Goal: Task Accomplishment & Management: Manage account settings

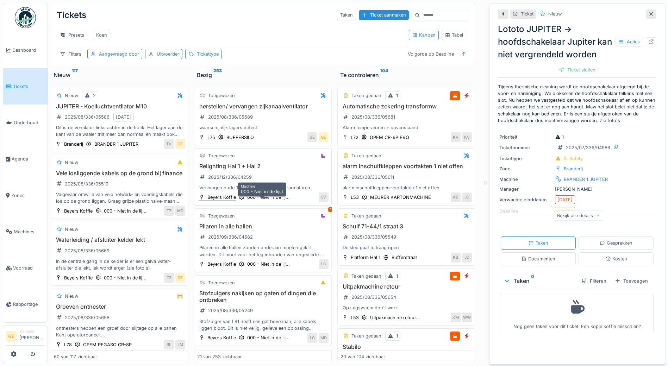
scroll to position [3715, 0]
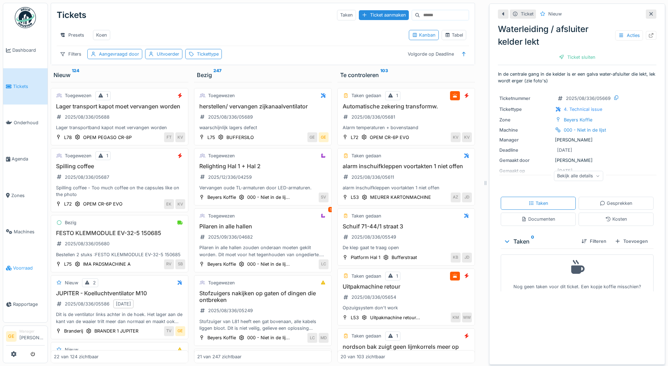
scroll to position [274, 0]
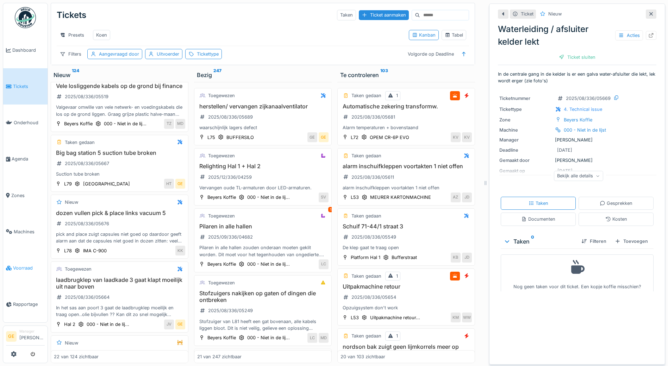
click at [21, 265] on span "Voorraad" at bounding box center [29, 268] width 32 height 7
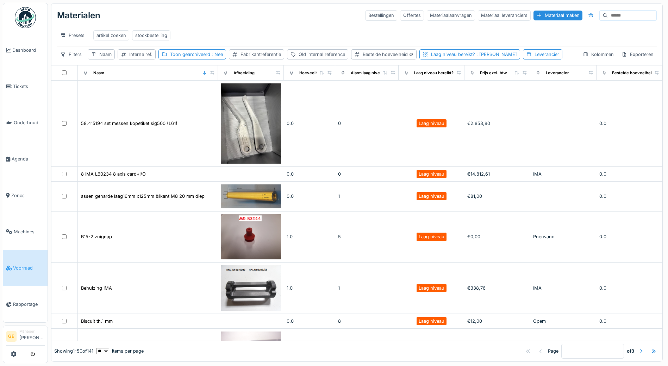
click at [607, 18] on input at bounding box center [631, 16] width 49 height 10
paste input "*****"
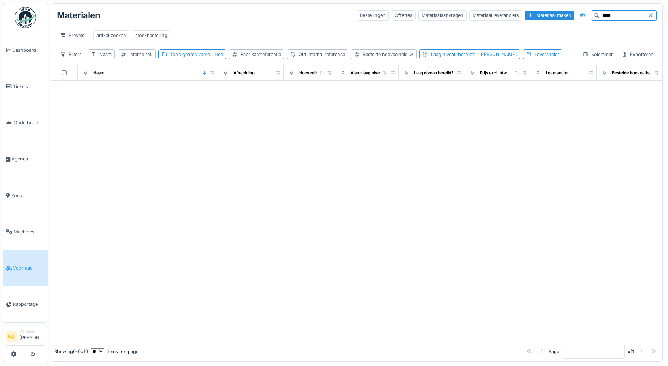
type input "*****"
click at [648, 15] on icon at bounding box center [651, 15] width 6 height 5
click at [145, 58] on div "Interne ref." at bounding box center [140, 54] width 23 height 7
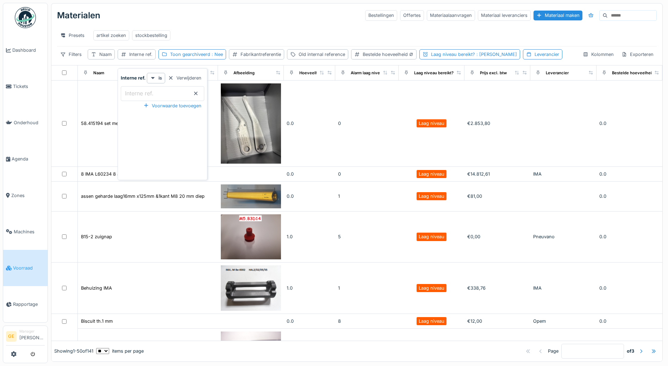
click at [143, 92] on label "Interne ref." at bounding box center [139, 93] width 31 height 8
click at [143, 92] on ref\ "Interne ref." at bounding box center [162, 93] width 83 height 15
drag, startPoint x: 143, startPoint y: 92, endPoint x: 134, endPoint y: 93, distance: 9.5
click at [134, 93] on label "Interne ref." at bounding box center [139, 93] width 31 height 8
click at [134, 93] on ref\ "Interne ref." at bounding box center [162, 93] width 83 height 15
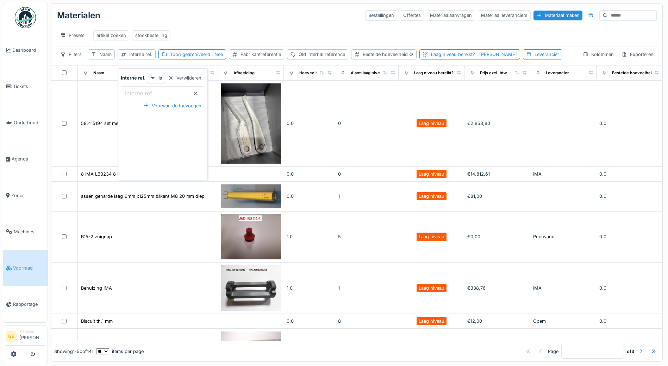
paste ref\ "*****"
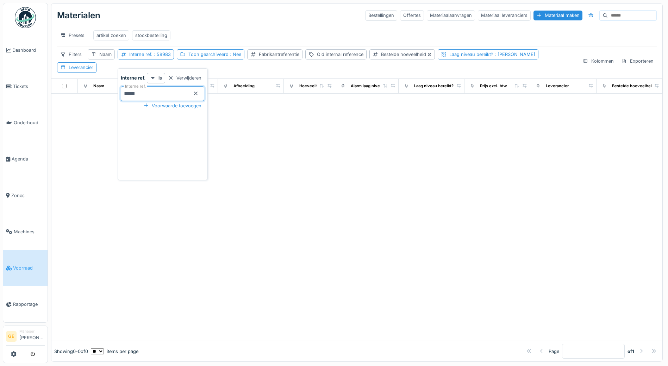
type ref\ "*****"
click at [193, 18] on div "Materialen Bestellingen Offertes Materiaalaanvragen Materiaal leveranciers Mate…" at bounding box center [356, 15] width 599 height 18
click at [141, 58] on div "Interne ref. : 58983" at bounding box center [150, 54] width 42 height 7
click at [145, 95] on ref\ "*****" at bounding box center [162, 93] width 83 height 15
type ref\ "*"
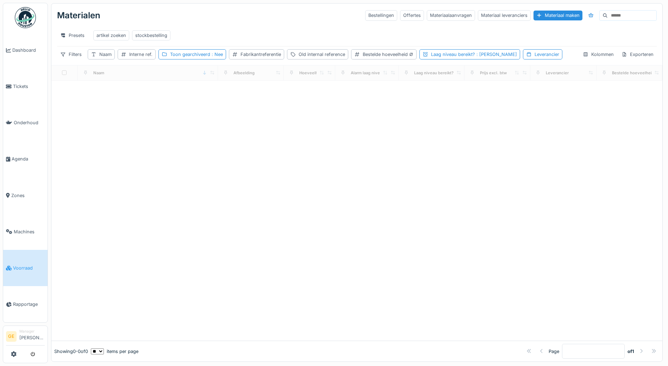
click at [291, 170] on div at bounding box center [356, 211] width 611 height 260
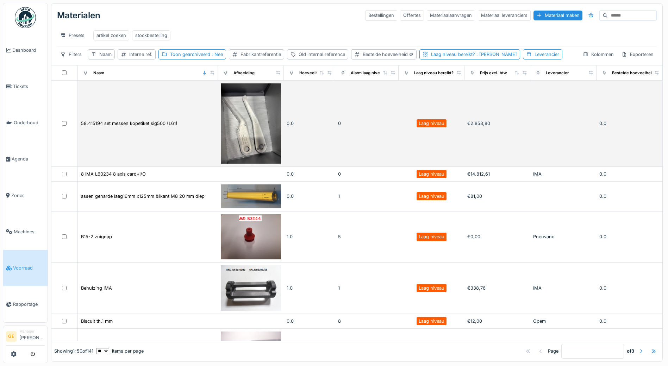
click at [109, 121] on td "58.415194 set messen kopetiket sig500 (L61)" at bounding box center [148, 124] width 140 height 86
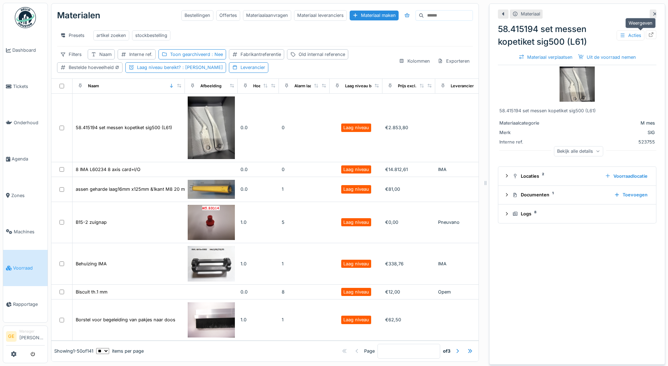
click at [648, 36] on icon at bounding box center [651, 34] width 6 height 5
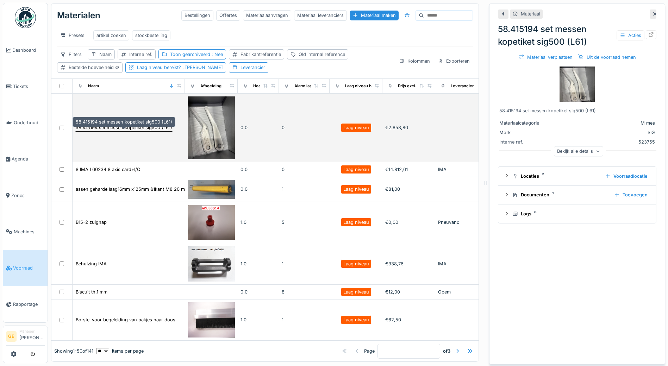
click at [123, 131] on div "58.415194 set messen kopetiket sig500 (L61)" at bounding box center [124, 127] width 96 height 7
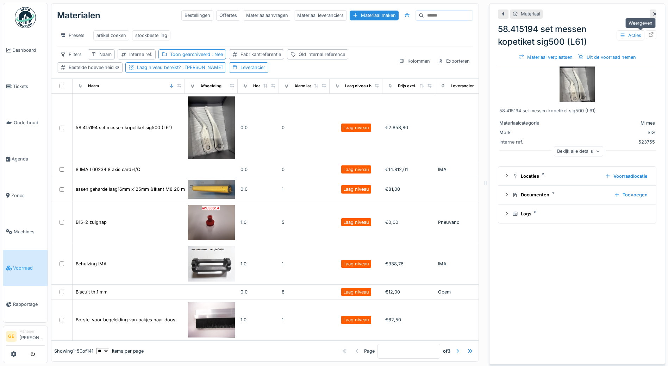
click at [649, 33] on icon at bounding box center [651, 34] width 5 height 5
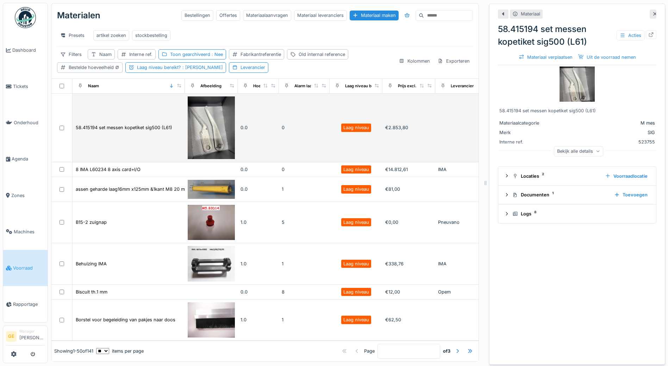
click at [217, 133] on img at bounding box center [211, 127] width 47 height 63
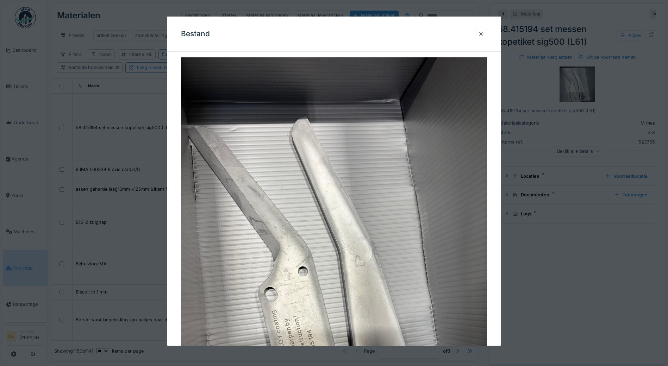
click at [484, 34] on div at bounding box center [481, 34] width 6 height 7
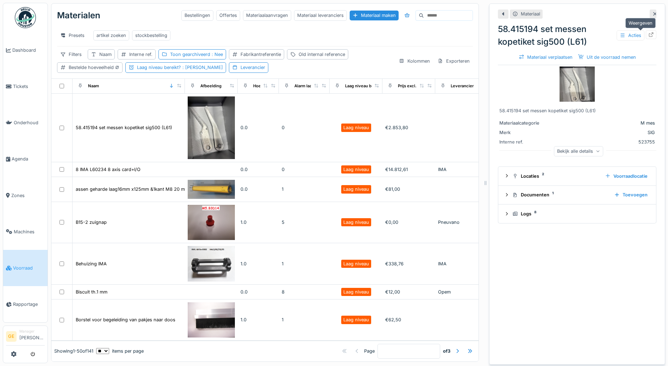
click at [648, 34] on icon at bounding box center [651, 34] width 6 height 5
click at [648, 37] on div at bounding box center [651, 34] width 6 height 7
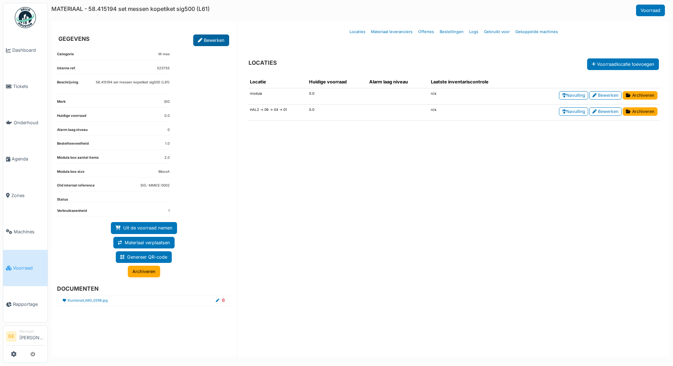
click at [205, 41] on link "Bewerken" at bounding box center [211, 40] width 36 height 12
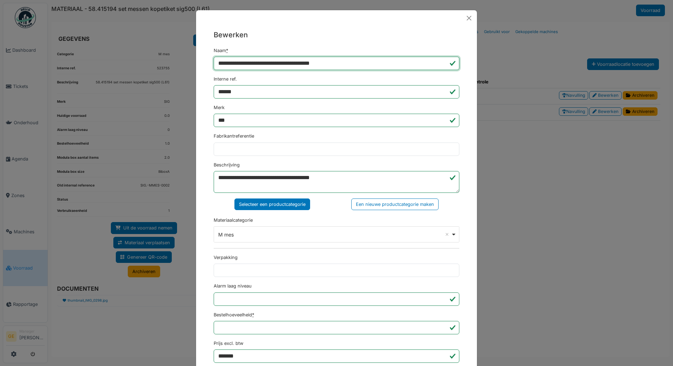
click at [289, 63] on input "**********" at bounding box center [337, 63] width 246 height 13
click at [364, 63] on input "**********" at bounding box center [337, 63] width 246 height 13
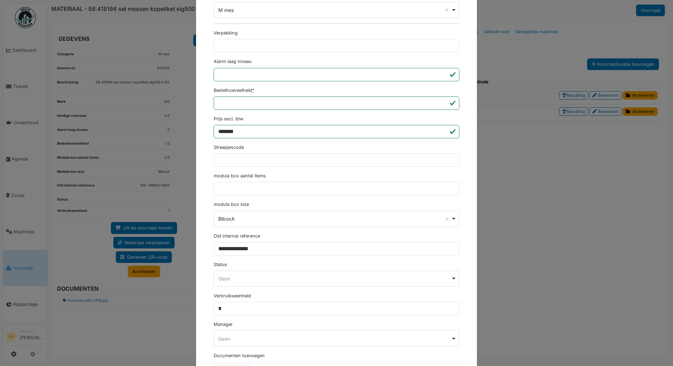
scroll to position [273, 0]
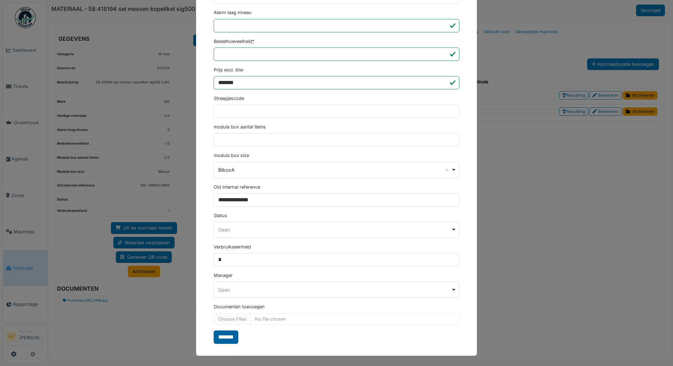
type input "**********"
click at [233, 335] on input "*******" at bounding box center [226, 336] width 25 height 13
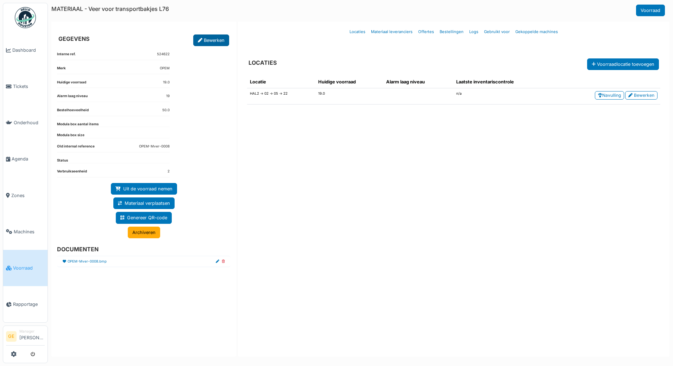
click at [210, 42] on link "Bewerken" at bounding box center [211, 40] width 36 height 12
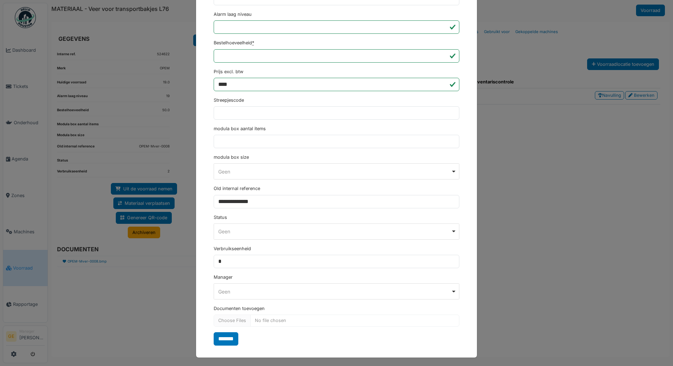
scroll to position [248, 0]
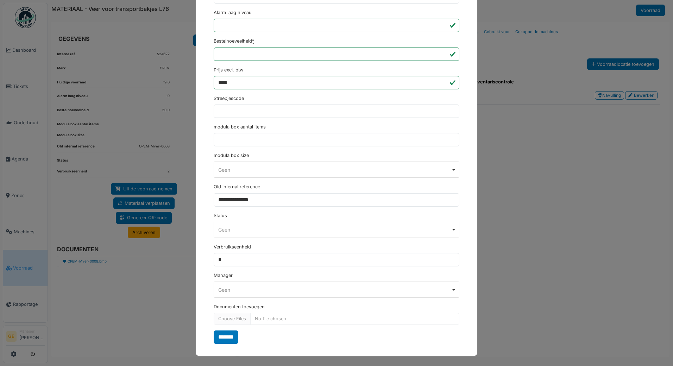
click at [244, 231] on div "Geen Remove item" at bounding box center [334, 229] width 233 height 7
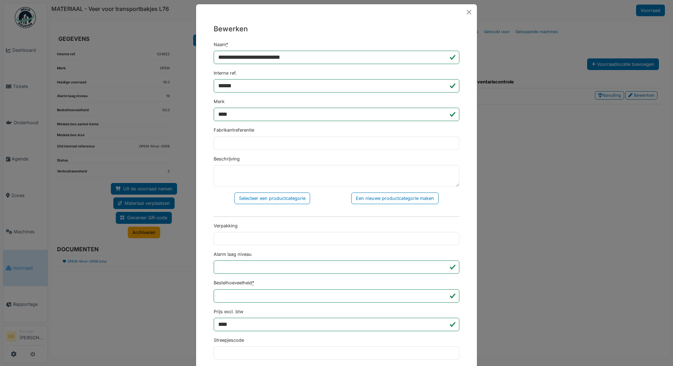
scroll to position [0, 0]
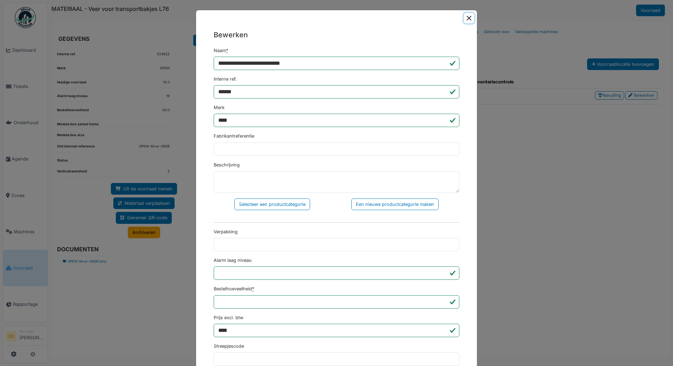
click at [466, 17] on button "Close" at bounding box center [469, 18] width 10 height 10
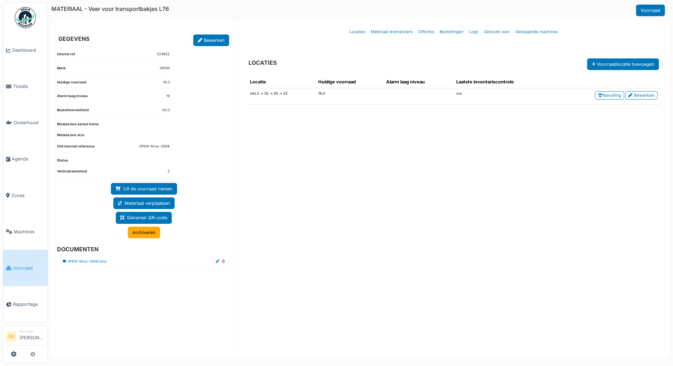
drag, startPoint x: 151, startPoint y: 232, endPoint x: 368, endPoint y: 18, distance: 305.1
click at [151, 232] on link "Archiveren" at bounding box center [144, 233] width 32 height 12
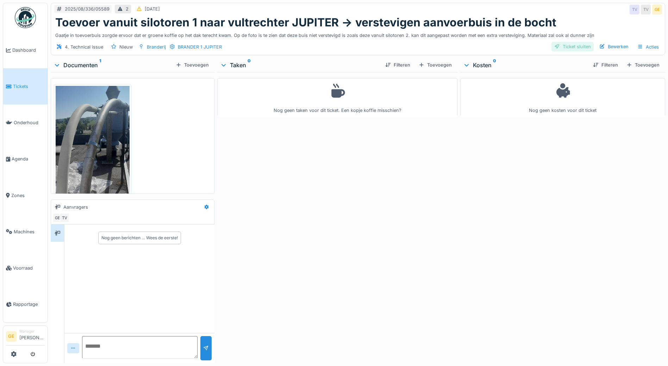
click at [585, 46] on div "Ticket sluiten" at bounding box center [572, 47] width 42 height 10
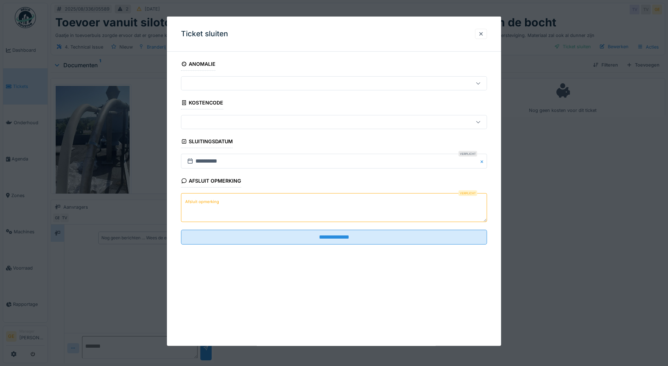
click at [203, 203] on label "Afsluit opmerking" at bounding box center [202, 201] width 37 height 9
click at [203, 203] on textarea "Afsluit opmerking" at bounding box center [334, 207] width 306 height 29
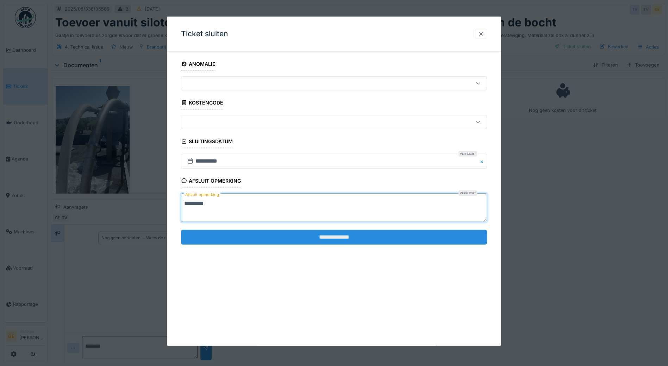
type textarea "*********"
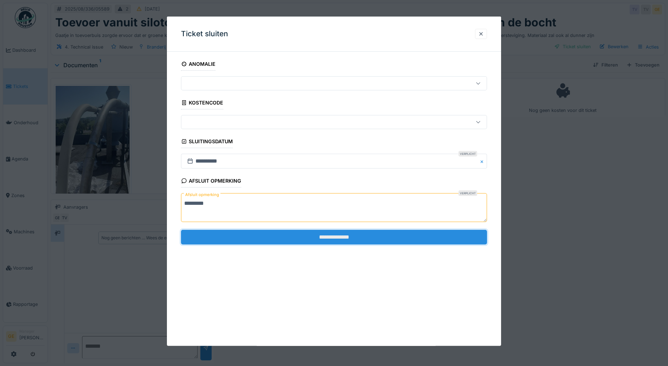
click at [324, 237] on input "**********" at bounding box center [334, 236] width 306 height 15
click at [326, 242] on input "**********" at bounding box center [334, 236] width 306 height 15
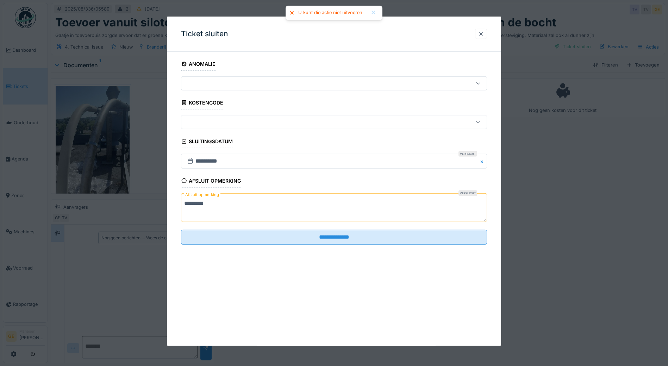
click at [373, 12] on div at bounding box center [373, 13] width 6 height 6
click at [231, 83] on div at bounding box center [316, 84] width 264 height 8
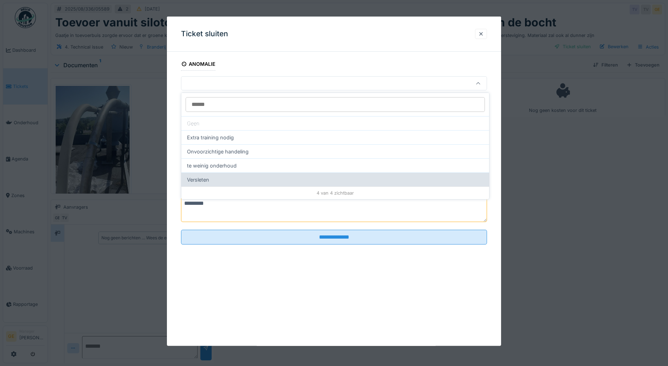
click at [191, 182] on div "Versleten" at bounding box center [335, 179] width 308 height 14
type input "**"
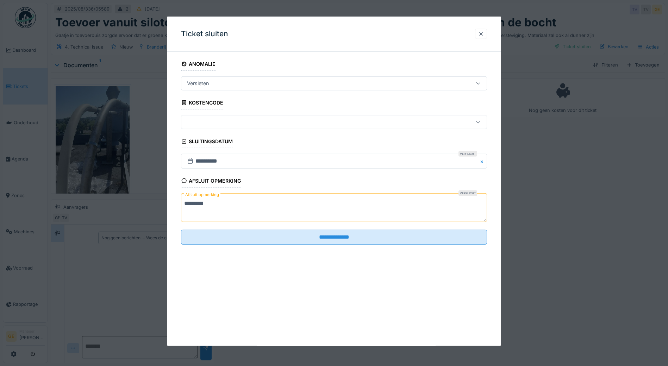
click at [194, 120] on div at bounding box center [316, 122] width 264 height 8
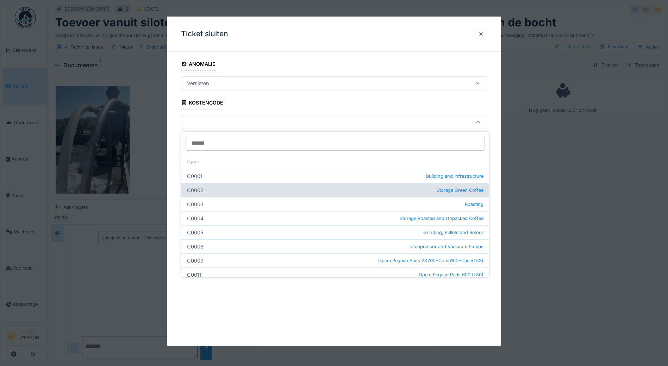
click at [240, 192] on div "C0002 Storage Green Coffee" at bounding box center [335, 190] width 308 height 14
type input "***"
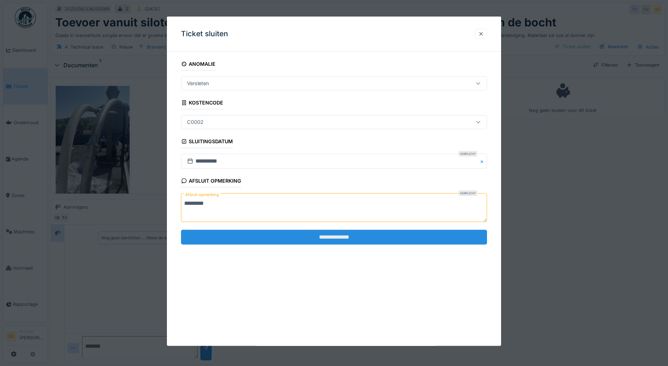
click at [264, 242] on input "**********" at bounding box center [334, 236] width 306 height 15
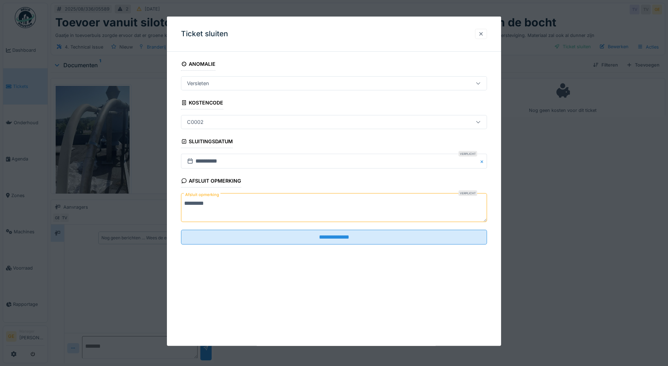
click at [484, 33] on div at bounding box center [481, 34] width 6 height 7
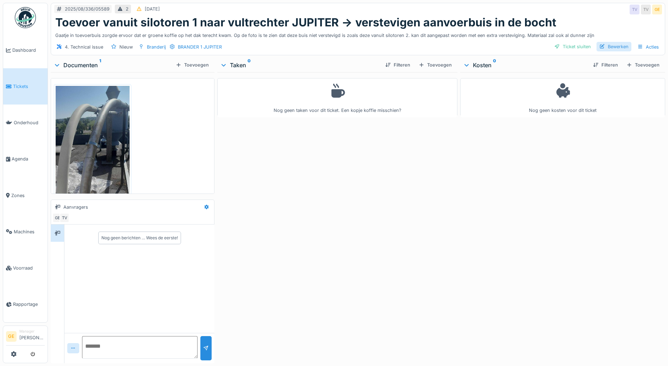
click at [603, 47] on div "Bewerken" at bounding box center [613, 47] width 35 height 10
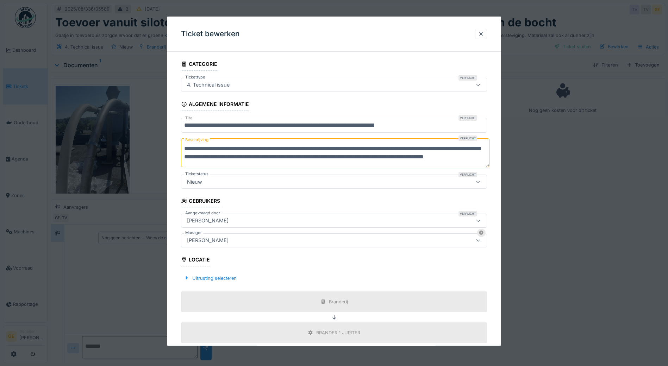
scroll to position [8, 0]
click at [481, 34] on div at bounding box center [481, 34] width 6 height 7
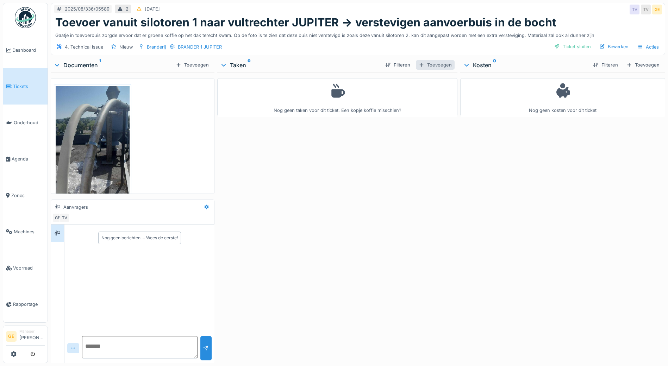
click at [423, 68] on div "Toevoegen" at bounding box center [435, 65] width 39 height 10
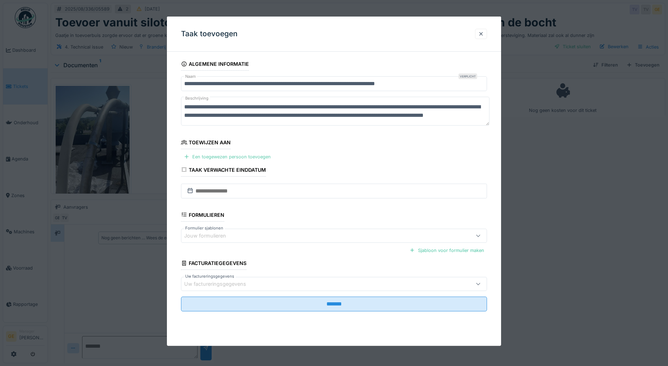
click at [233, 158] on div "Een toegewezen persoon toevoegen" at bounding box center [227, 157] width 93 height 10
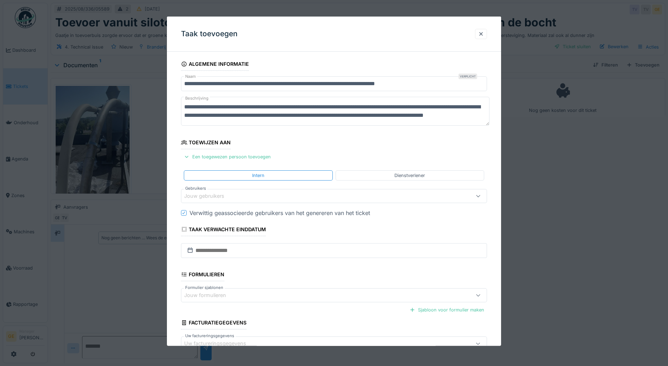
click at [211, 195] on div "Jouw gebruikers" at bounding box center [209, 196] width 50 height 8
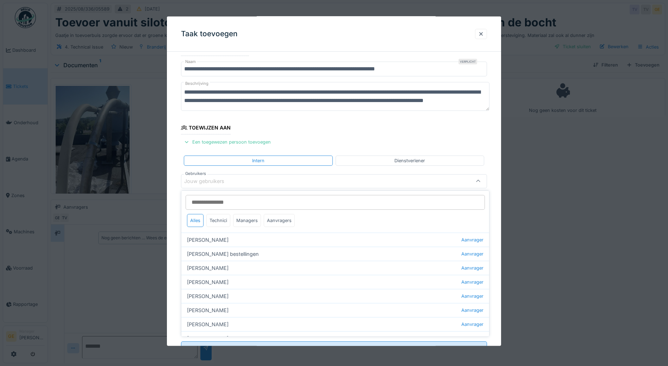
click at [204, 180] on div "Jouw gebruikers" at bounding box center [209, 181] width 50 height 8
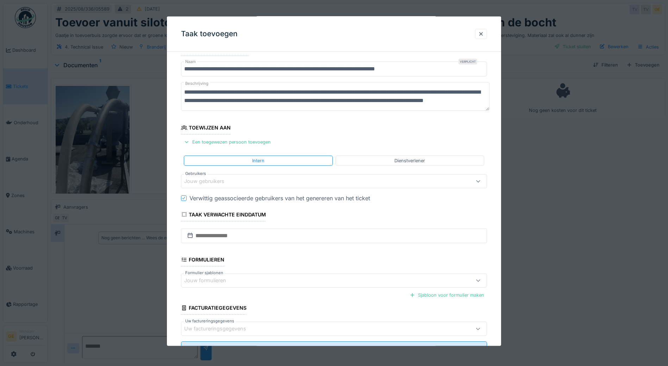
click at [203, 180] on div "Jouw gebruikers" at bounding box center [209, 181] width 50 height 8
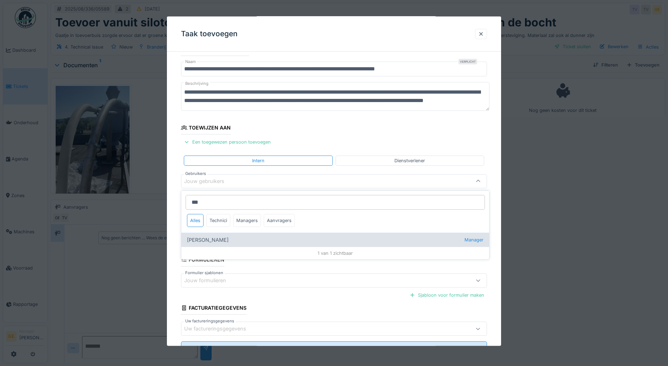
type input "***"
click at [223, 241] on div "Gino Esselens Manager" at bounding box center [335, 240] width 308 height 14
type input "****"
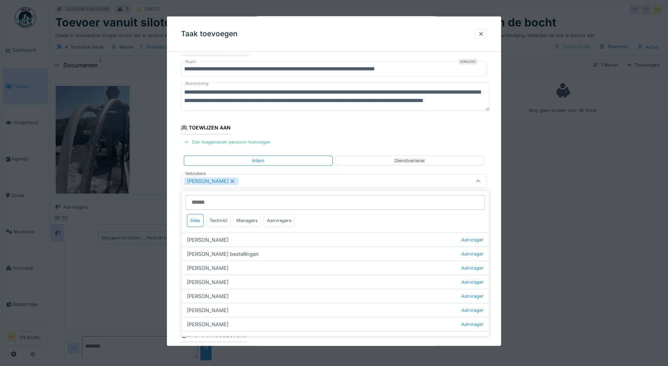
click at [176, 196] on div "**********" at bounding box center [334, 223] width 334 height 361
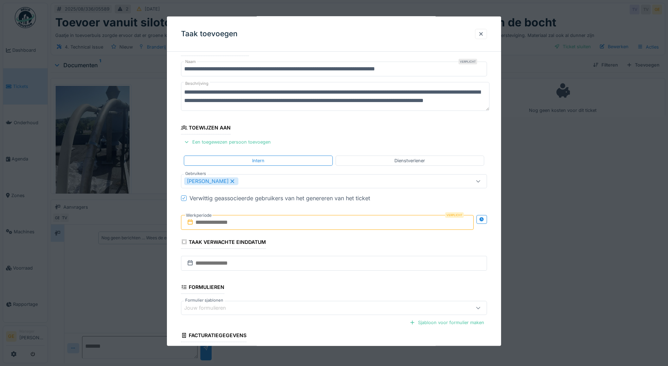
click at [227, 227] on input "text" at bounding box center [327, 222] width 292 height 15
click at [320, 303] on div "20" at bounding box center [317, 303] width 10 height 10
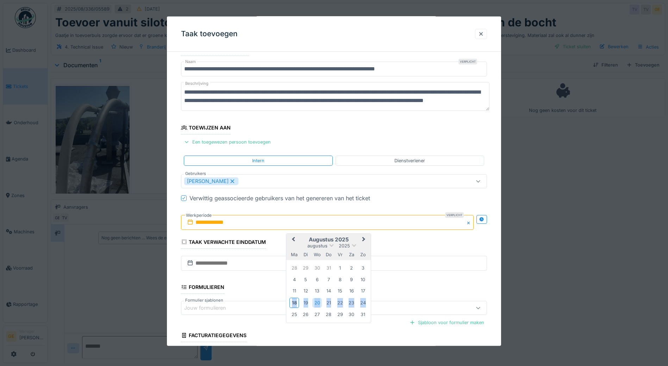
click at [320, 303] on div "20" at bounding box center [317, 303] width 10 height 10
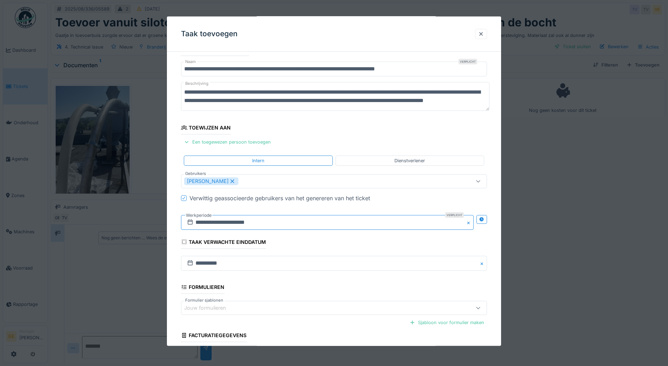
click at [199, 223] on input "**********" at bounding box center [327, 222] width 292 height 15
click at [293, 299] on div "18" at bounding box center [294, 303] width 10 height 10
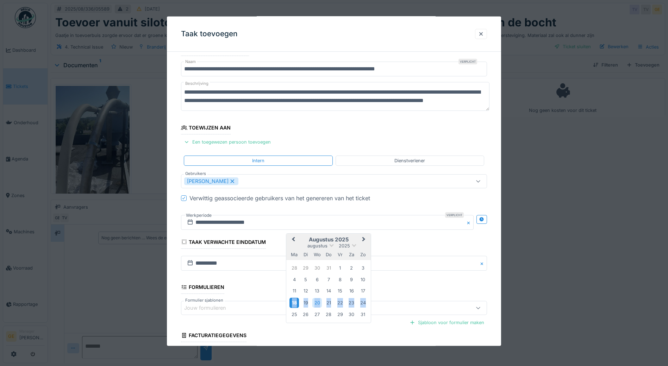
click at [293, 299] on div "18" at bounding box center [294, 303] width 10 height 10
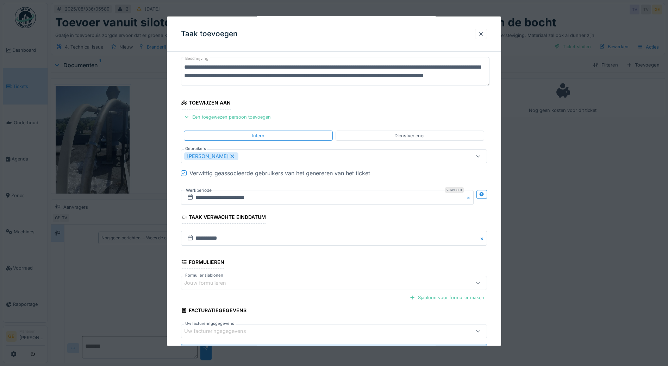
scroll to position [72, 0]
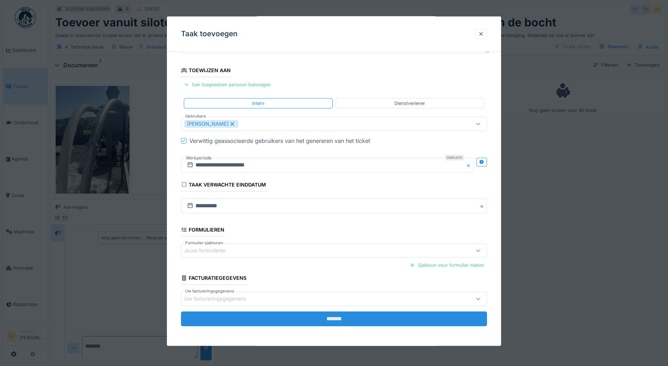
click at [249, 323] on input "*******" at bounding box center [334, 318] width 306 height 15
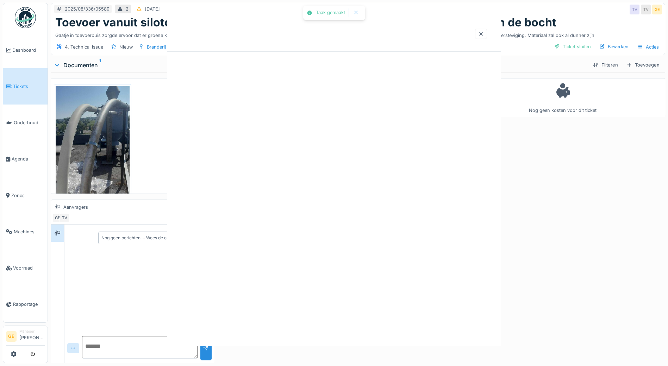
scroll to position [0, 0]
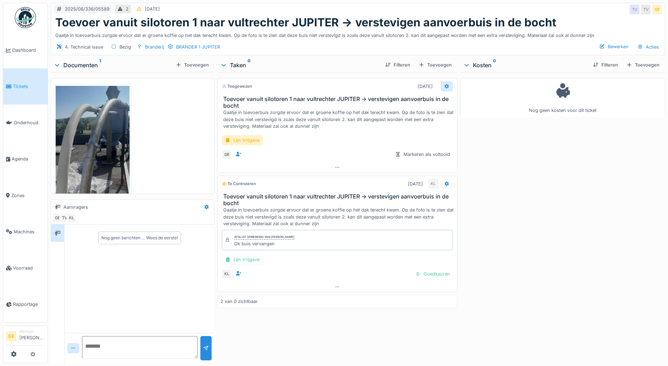
click at [445, 87] on icon at bounding box center [446, 86] width 5 height 5
click at [467, 147] on div "Verwijderen" at bounding box center [468, 150] width 58 height 11
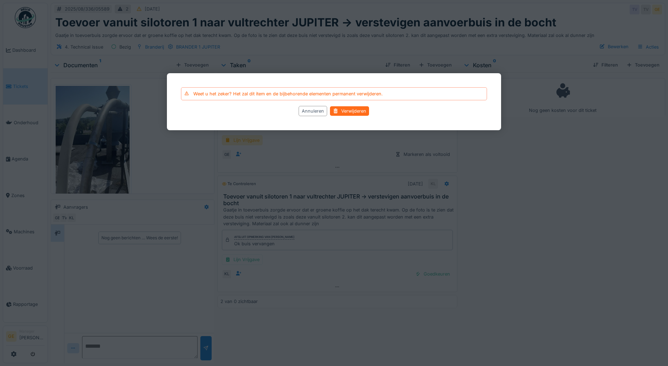
click at [363, 113] on div "Verwijderen" at bounding box center [349, 111] width 39 height 10
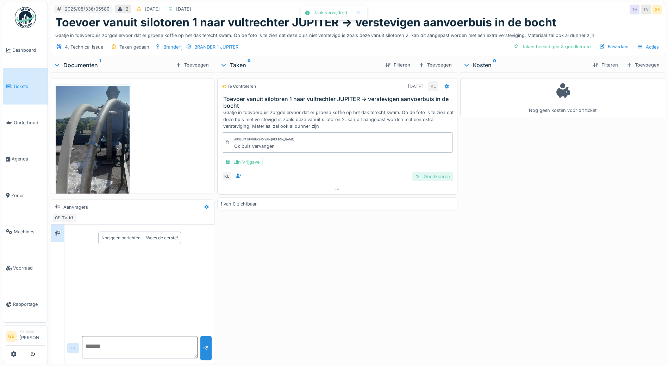
click at [434, 179] on div "Goedkeuren" at bounding box center [432, 177] width 40 height 10
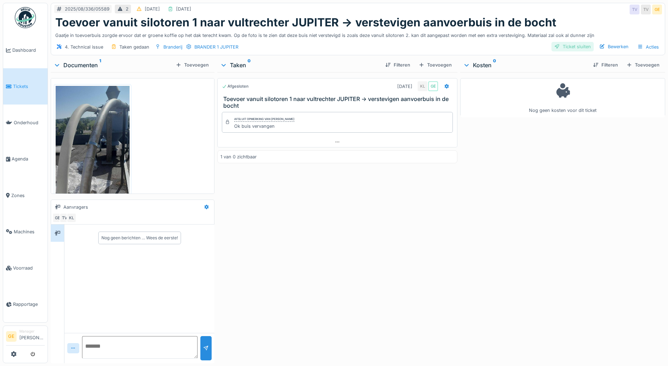
click at [561, 45] on div "Ticket sluiten" at bounding box center [572, 47] width 42 height 10
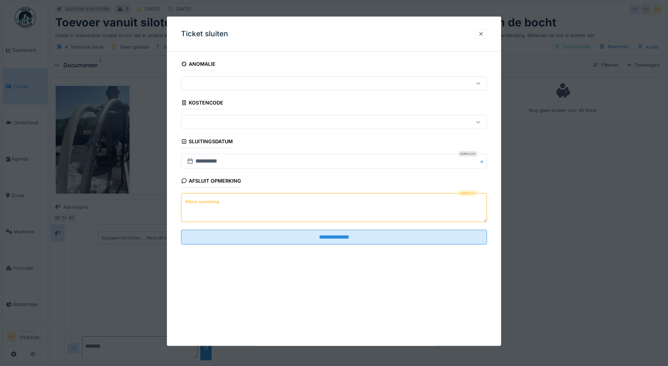
click at [215, 203] on label "Afsluit opmerking" at bounding box center [202, 201] width 37 height 9
click at [215, 203] on textarea "Afsluit opmerking" at bounding box center [334, 207] width 306 height 29
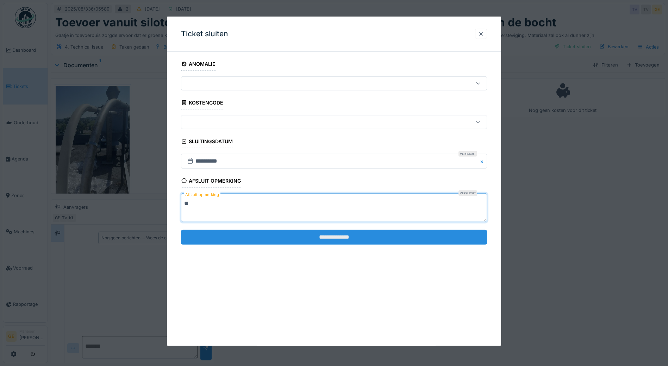
type textarea "**"
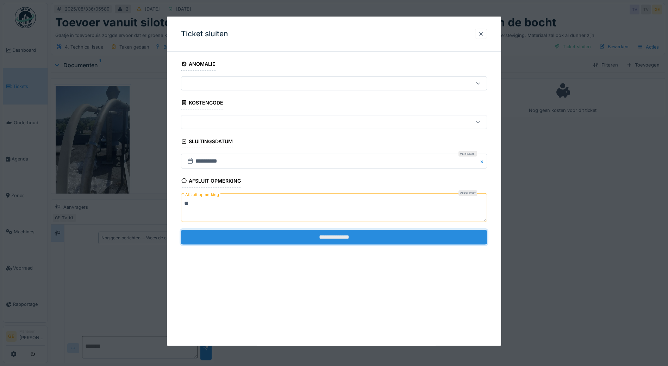
click at [237, 236] on input "**********" at bounding box center [334, 236] width 306 height 15
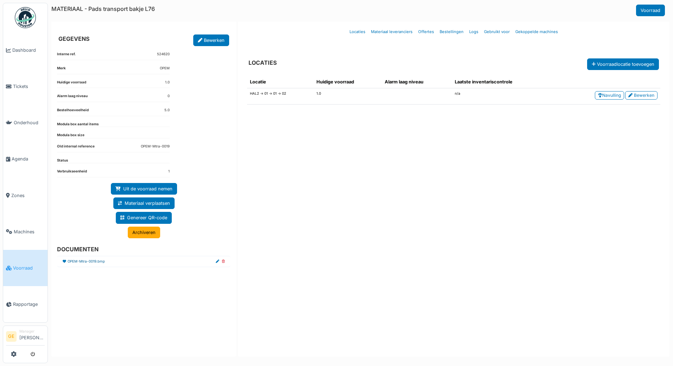
click at [93, 260] on link "OPEM-Mtra-0019.bmp" at bounding box center [86, 261] width 37 height 5
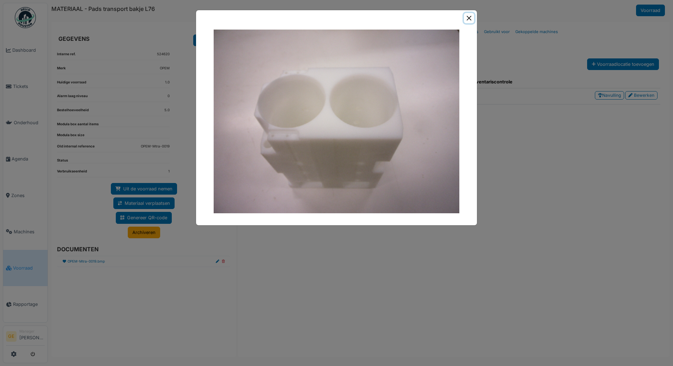
click at [469, 18] on button "Close" at bounding box center [469, 18] width 10 height 10
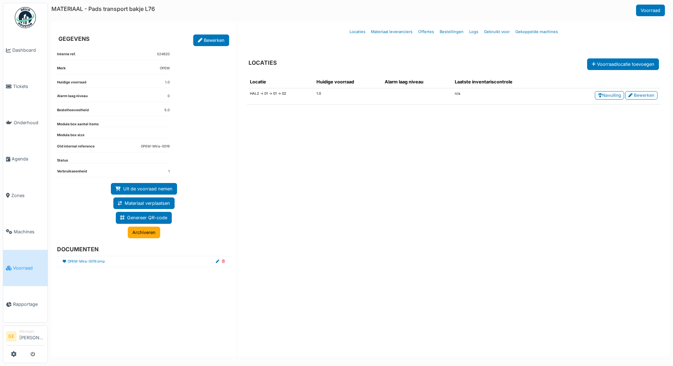
click at [138, 233] on link "Archiveren" at bounding box center [144, 233] width 32 height 12
click at [90, 261] on link "OPEM-Mtra-0016.bmp" at bounding box center [86, 261] width 37 height 5
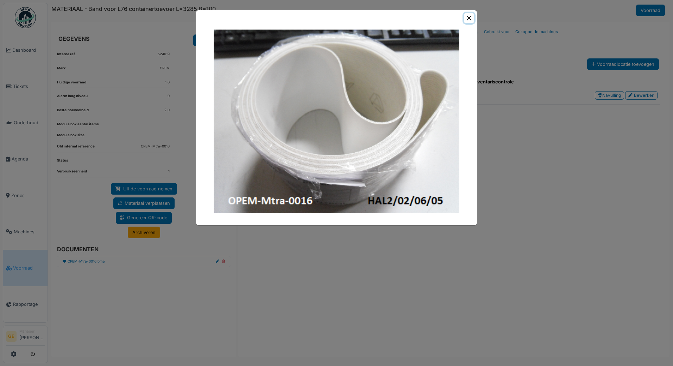
click at [469, 17] on button "Close" at bounding box center [469, 18] width 10 height 10
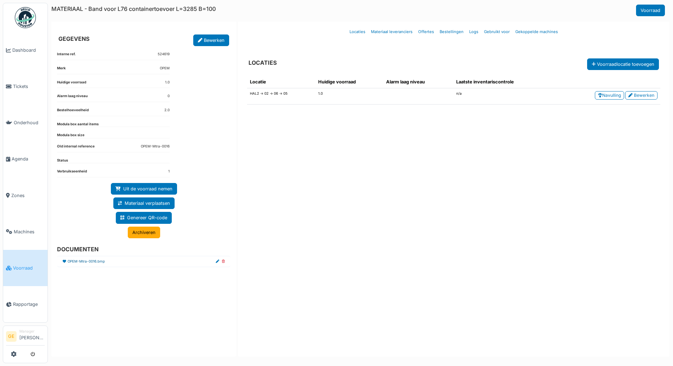
click at [92, 260] on link "OPEM-Mtra-0016.bmp" at bounding box center [86, 261] width 37 height 5
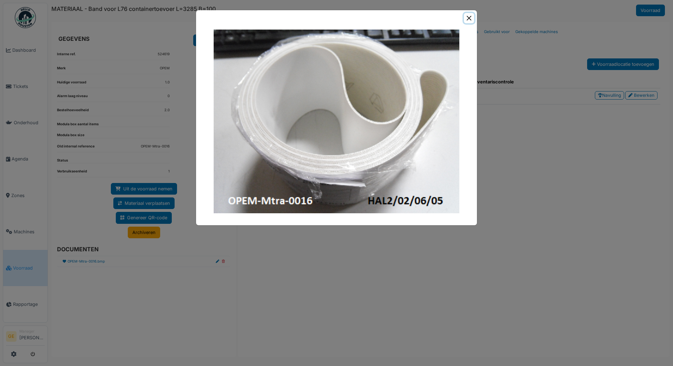
click at [468, 18] on button "Close" at bounding box center [469, 18] width 10 height 10
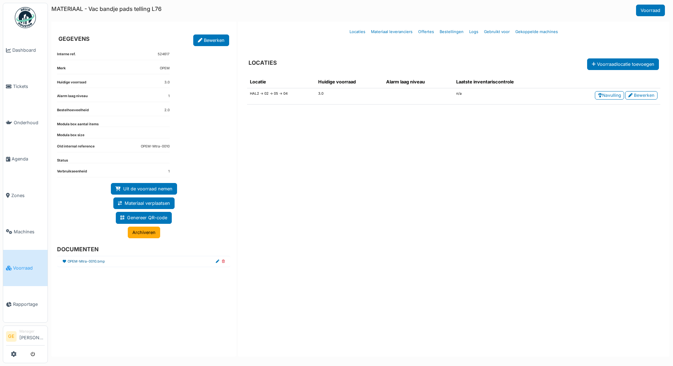
click at [84, 259] on link "OPEM-Mtra-0010.bmp" at bounding box center [86, 261] width 37 height 5
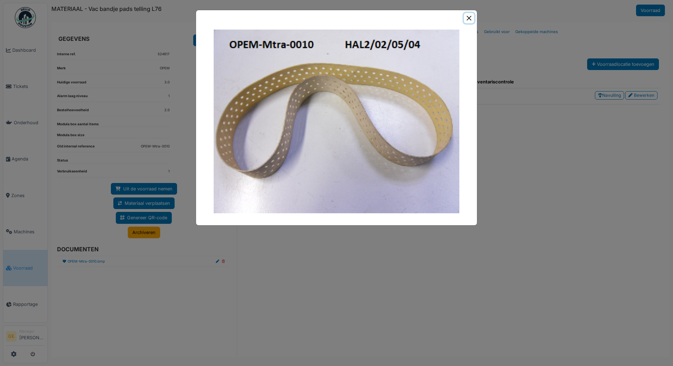
click at [470, 19] on button "Close" at bounding box center [469, 18] width 10 height 10
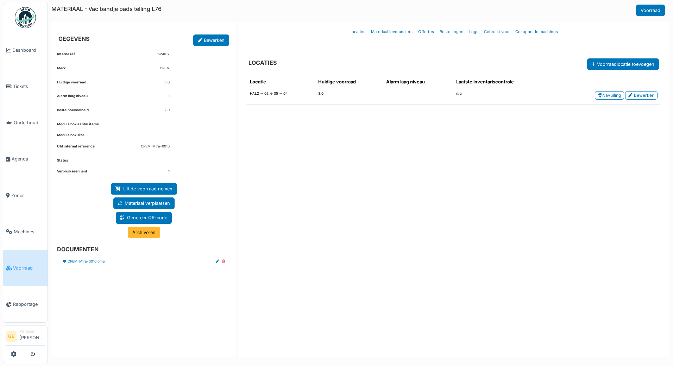
click at [139, 235] on link "Archiveren" at bounding box center [144, 233] width 32 height 12
click at [90, 258] on li "OPEM-Mtra-0009.bmp" at bounding box center [143, 262] width 173 height 12
click at [98, 263] on link "OPEM-Mtra-0009.bmp" at bounding box center [87, 261] width 38 height 5
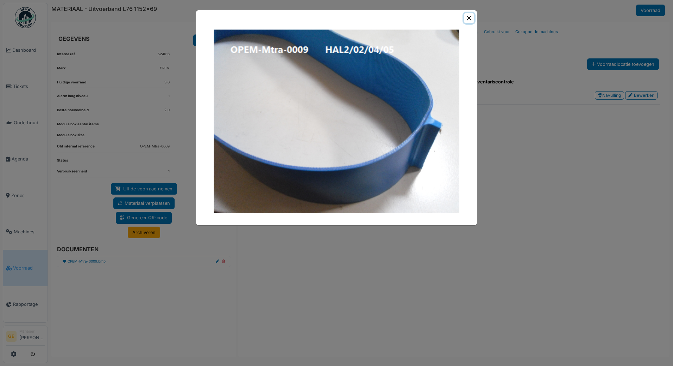
click at [469, 18] on button "Close" at bounding box center [469, 18] width 10 height 10
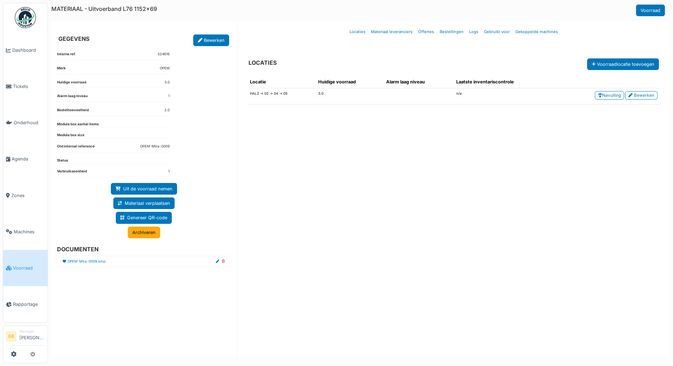
drag, startPoint x: 143, startPoint y: 234, endPoint x: 368, endPoint y: 19, distance: 311.9
click at [143, 234] on link "Archiveren" at bounding box center [144, 233] width 32 height 12
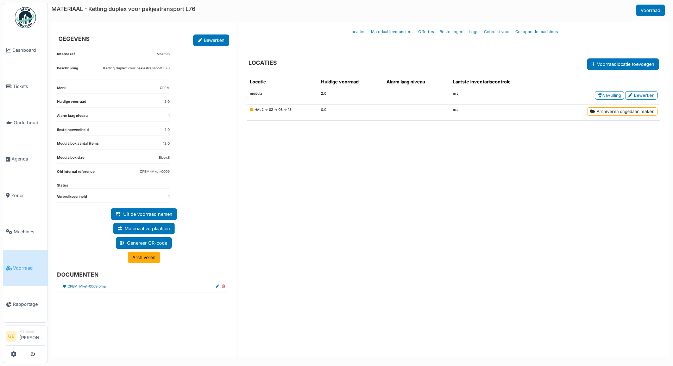
click at [96, 287] on link "OPEM-Mket-0009.bmp" at bounding box center [87, 286] width 38 height 5
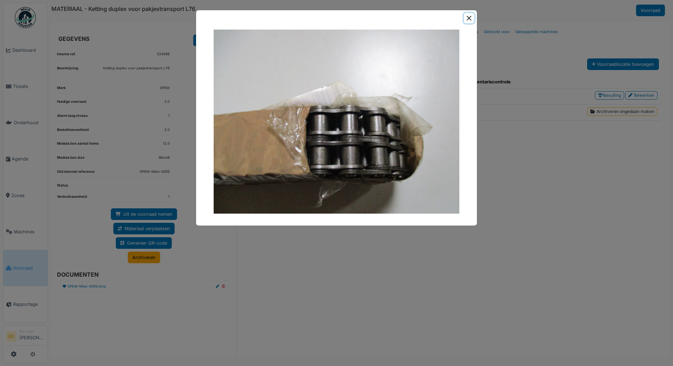
click at [468, 18] on button "Close" at bounding box center [469, 18] width 10 height 10
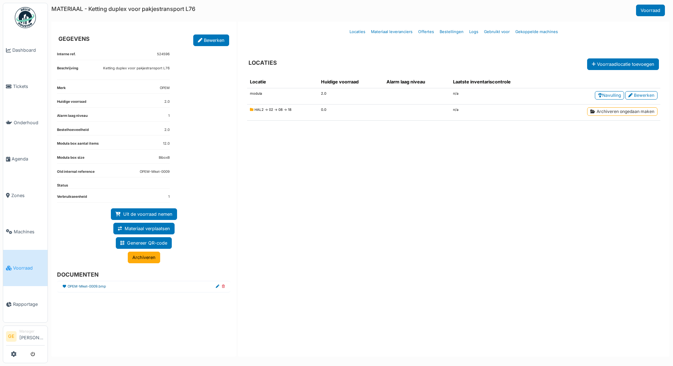
click at [91, 289] on link "OPEM-Mket-0009.bmp" at bounding box center [87, 286] width 38 height 5
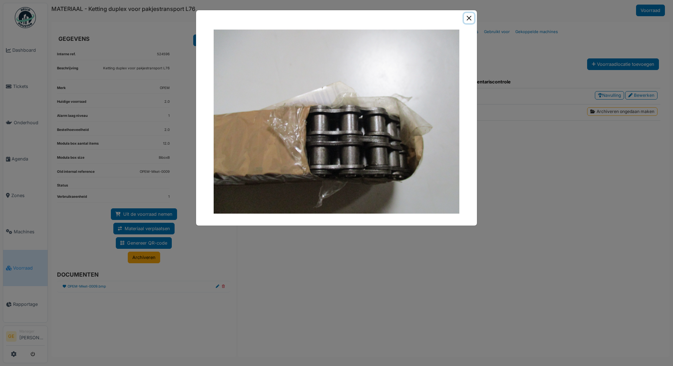
click at [468, 18] on button "Close" at bounding box center [469, 18] width 10 height 10
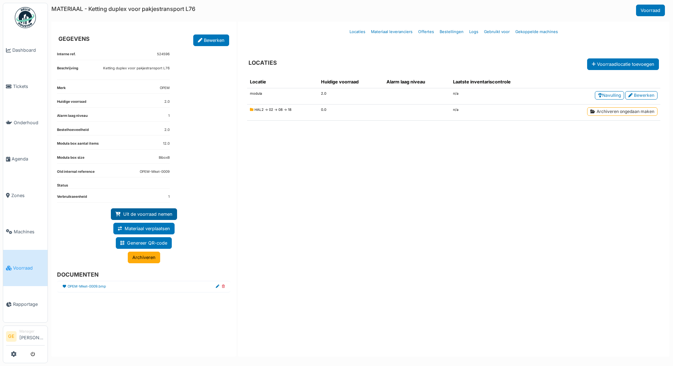
click at [132, 212] on link "Uit de voorraad nemen" at bounding box center [144, 214] width 66 height 12
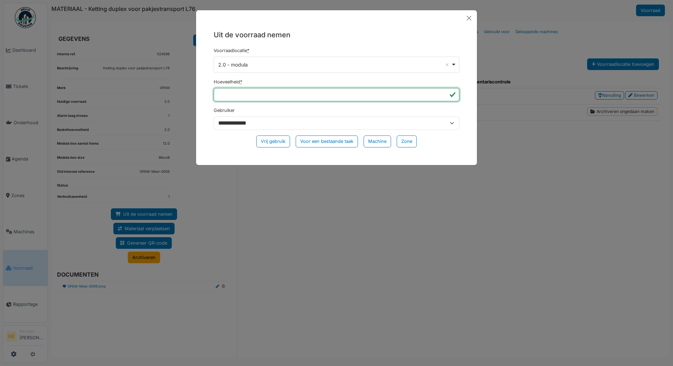
click at [241, 92] on input "*" at bounding box center [337, 94] width 246 height 13
type input "*"
click at [271, 139] on div "Vrij gebruik" at bounding box center [273, 141] width 34 height 12
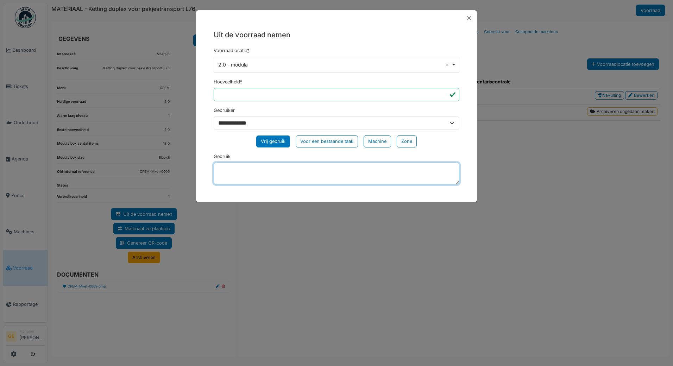
click at [241, 169] on textarea "Gebruik" at bounding box center [337, 174] width 246 height 22
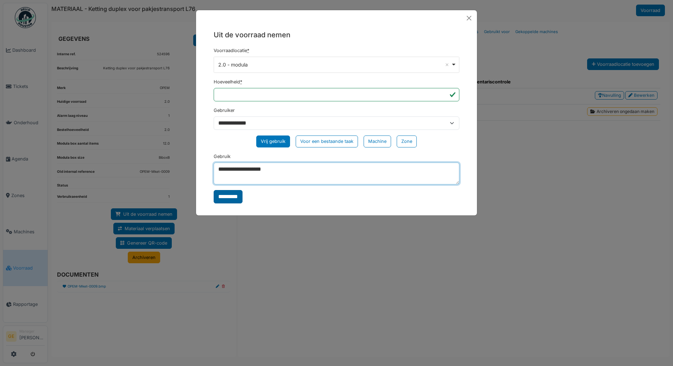
type textarea "**********"
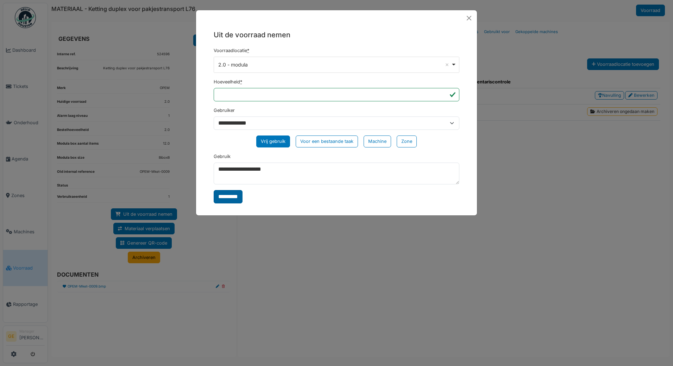
click at [233, 197] on input "*********" at bounding box center [228, 196] width 29 height 13
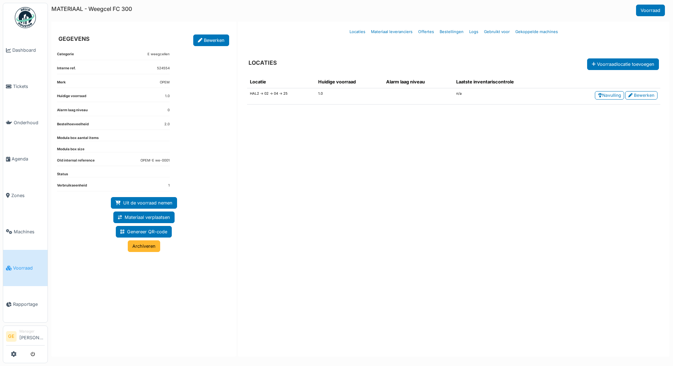
click at [159, 241] on link "Archiveren" at bounding box center [144, 246] width 32 height 12
click at [138, 246] on link "Archiveren" at bounding box center [144, 246] width 32 height 12
click at [94, 275] on link "OPEM-A Al-0123.bmp" at bounding box center [86, 275] width 36 height 5
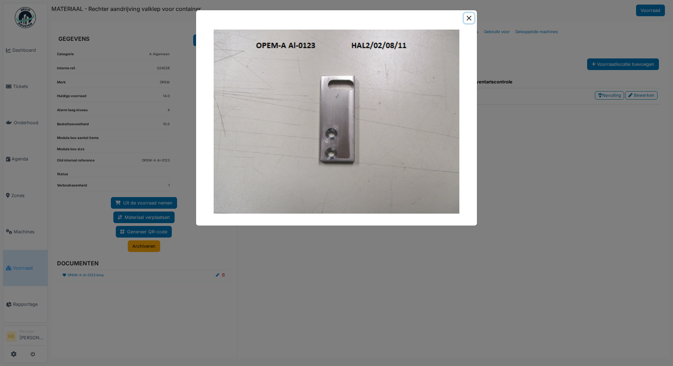
click at [465, 19] on button "Close" at bounding box center [469, 18] width 10 height 10
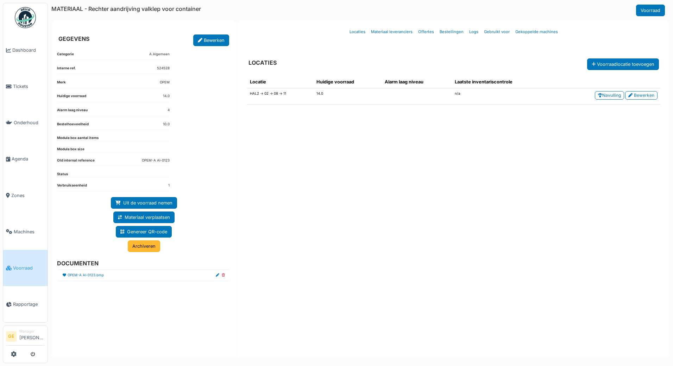
click at [155, 244] on link "Archiveren" at bounding box center [144, 246] width 32 height 12
click at [95, 273] on link "OPEM-A Al-0122.bmp" at bounding box center [86, 275] width 36 height 5
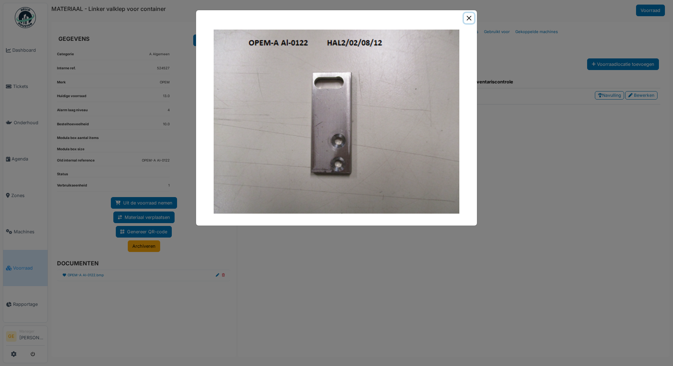
click at [470, 18] on button "Close" at bounding box center [469, 18] width 10 height 10
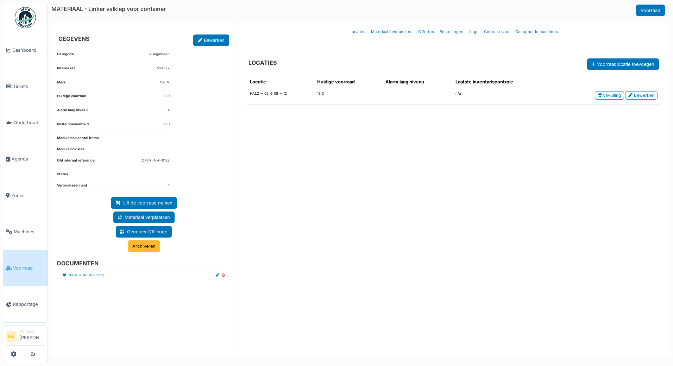
click at [143, 249] on link "Archiveren" at bounding box center [144, 246] width 32 height 12
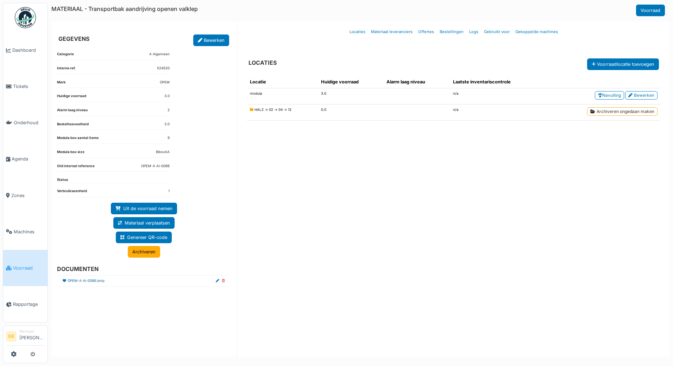
click at [90, 280] on link "OPEM-A Al-0086.bmp" at bounding box center [86, 280] width 37 height 5
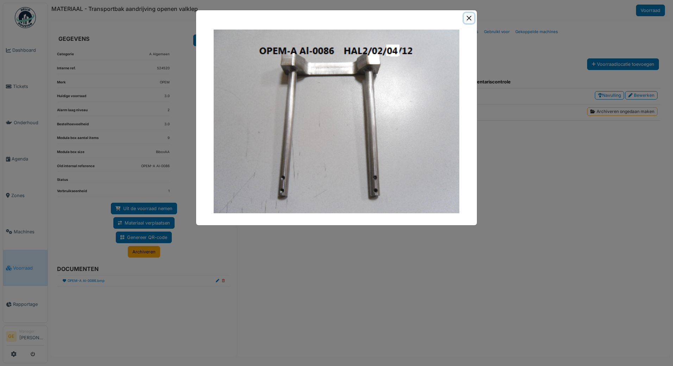
click at [468, 18] on button "Close" at bounding box center [469, 18] width 10 height 10
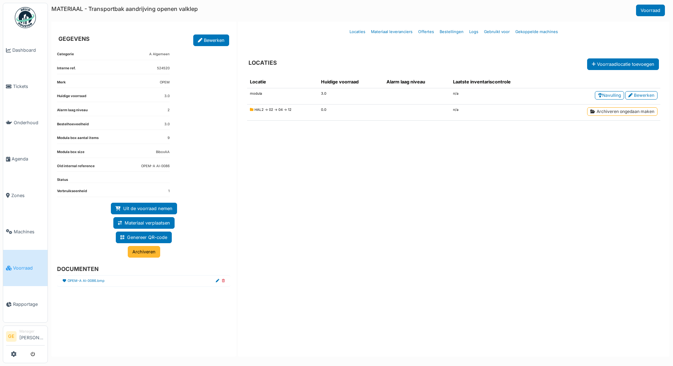
click at [152, 252] on link "Archiveren" at bounding box center [144, 252] width 32 height 12
click at [144, 208] on link "Uit de voorraad nemen" at bounding box center [144, 209] width 66 height 12
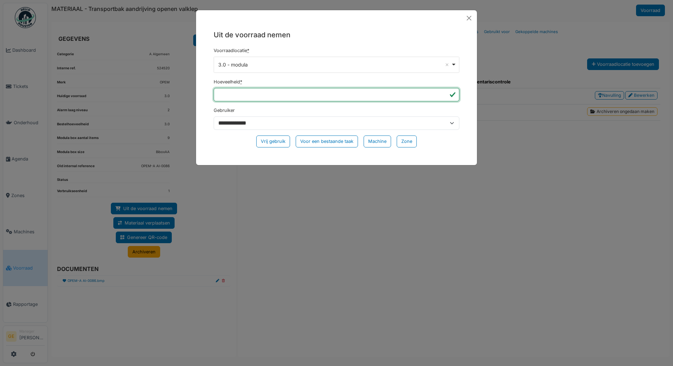
click at [241, 97] on input "*" at bounding box center [337, 94] width 246 height 13
type input "*"
click at [275, 142] on div "Vrij gebruik" at bounding box center [273, 141] width 34 height 12
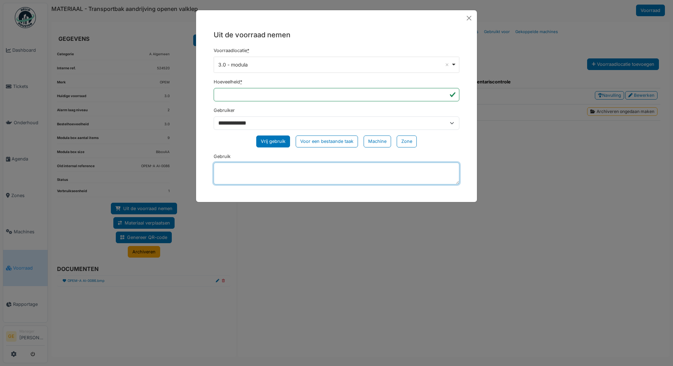
click at [225, 166] on textarea "Gebruik" at bounding box center [337, 174] width 246 height 22
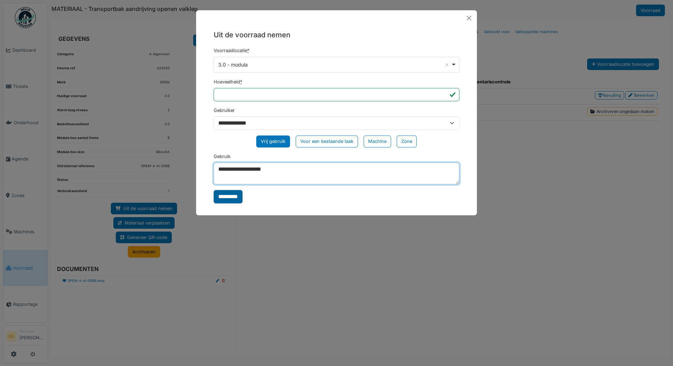
type textarea "**********"
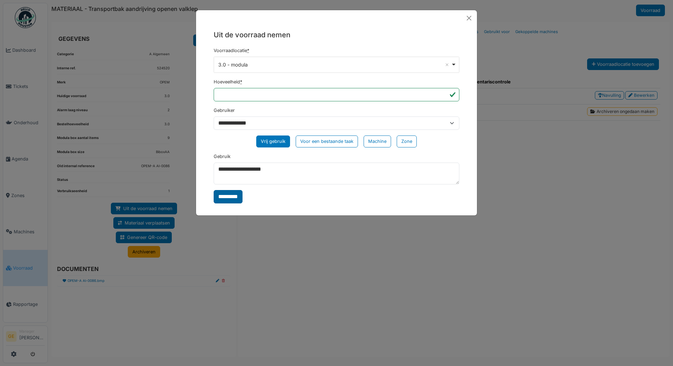
click at [238, 199] on input "*********" at bounding box center [228, 196] width 29 height 13
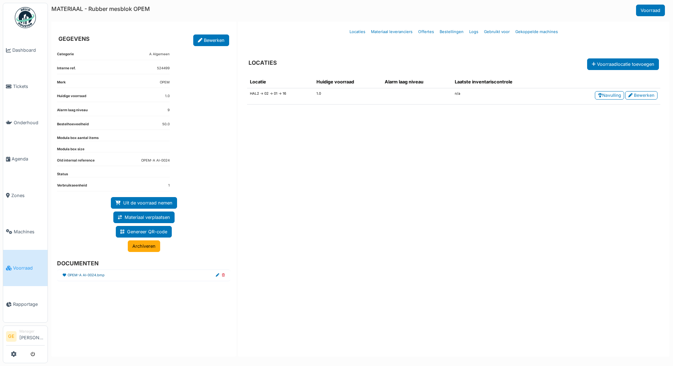
click at [85, 276] on link "OPEM-A Al-0024.bmp" at bounding box center [86, 275] width 37 height 5
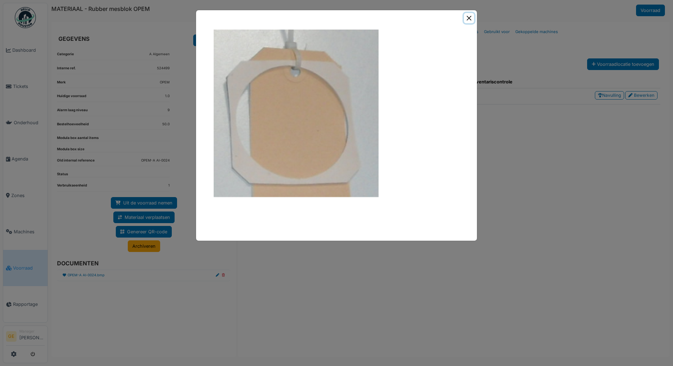
click at [469, 14] on button "Close" at bounding box center [469, 18] width 10 height 10
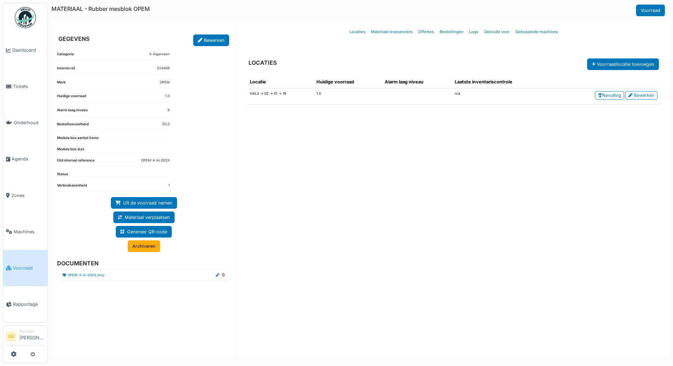
click at [140, 247] on link "Archiveren" at bounding box center [144, 246] width 32 height 12
click at [90, 272] on li "OPEM-A Al-0001.bmp" at bounding box center [143, 276] width 173 height 12
click at [91, 276] on link "OPEM-A Al-0001.bmp" at bounding box center [86, 275] width 36 height 5
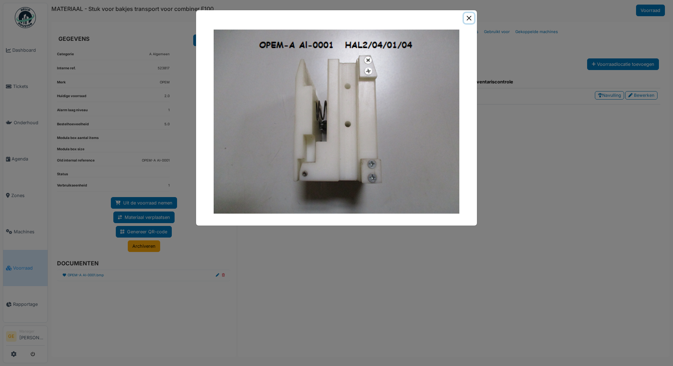
click at [470, 17] on button "Close" at bounding box center [469, 18] width 10 height 10
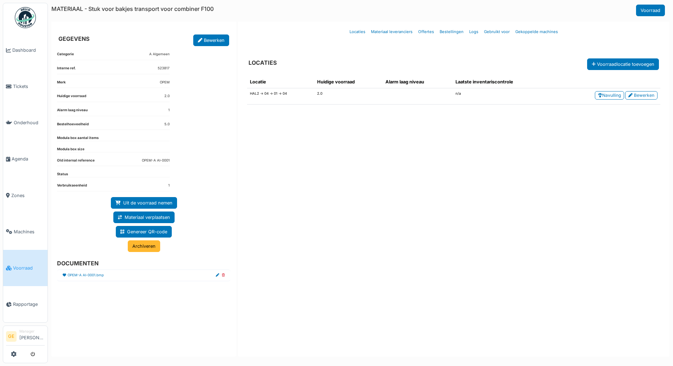
click at [151, 244] on link "Archiveren" at bounding box center [144, 246] width 32 height 12
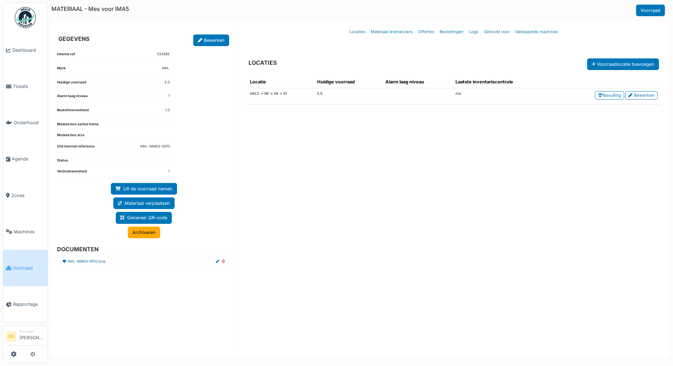
click at [98, 260] on link "IMA.-MMES-0010.bmp" at bounding box center [87, 261] width 38 height 5
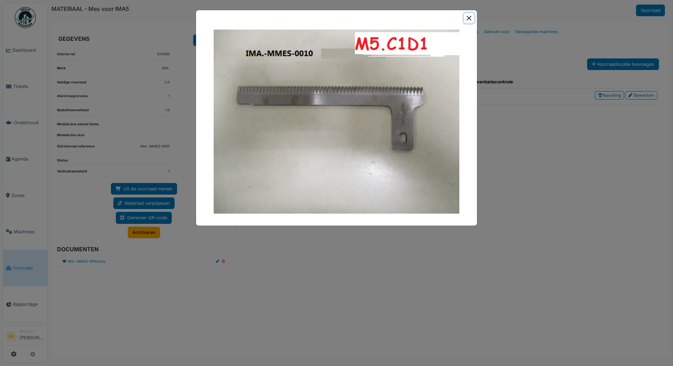
click at [468, 20] on button "Close" at bounding box center [469, 18] width 10 height 10
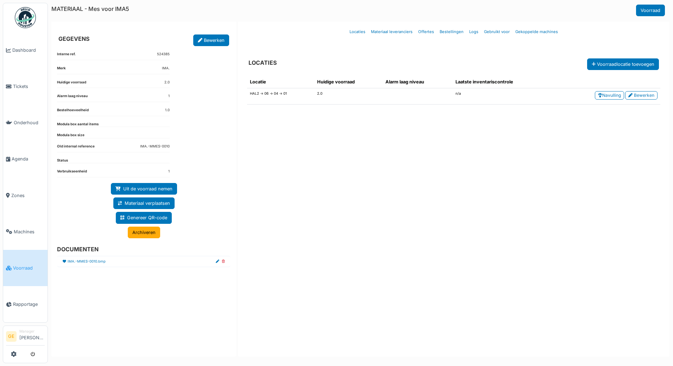
click at [140, 231] on link "Archiveren" at bounding box center [144, 233] width 32 height 12
